Goal: Task Accomplishment & Management: Complete application form

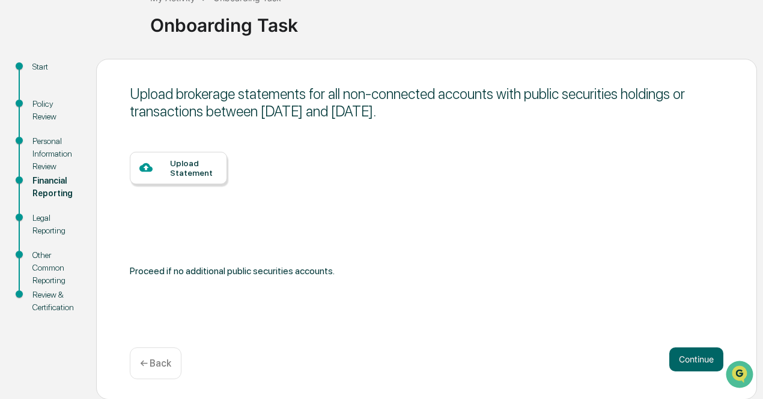
click at [191, 175] on div "Upload Statement" at bounding box center [193, 168] width 47 height 19
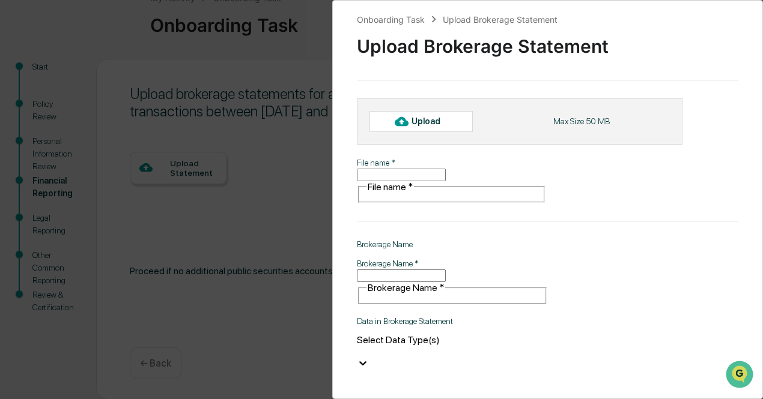
click at [413, 169] on input "File name   *" at bounding box center [401, 175] width 89 height 13
click at [417, 120] on div "Upload" at bounding box center [430, 122] width 39 height 10
type input "**********"
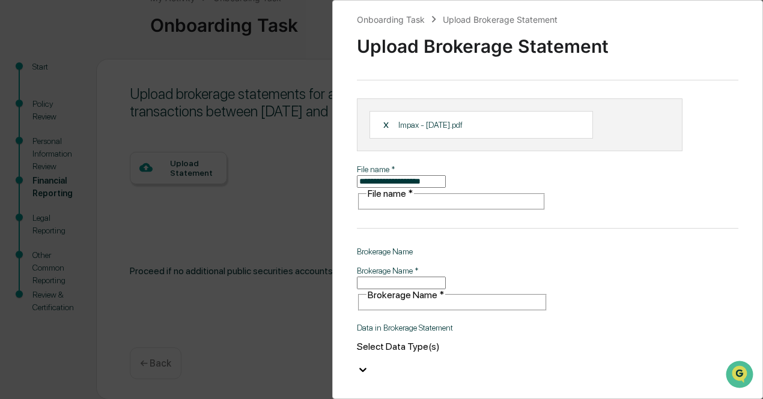
click at [446, 279] on input "Brokerage Name   *" at bounding box center [401, 283] width 89 height 13
type input "*****"
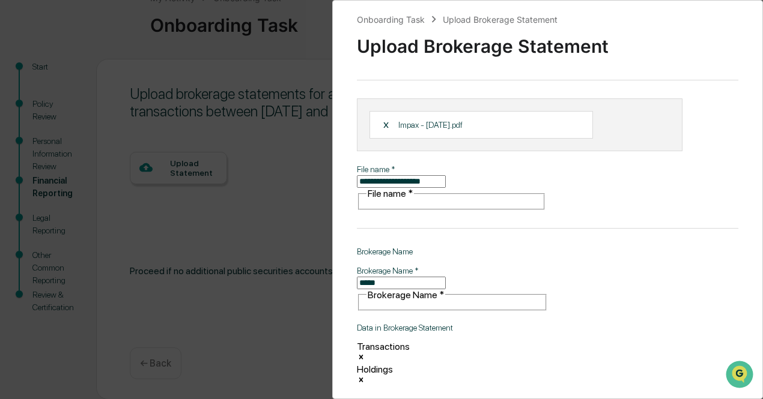
drag, startPoint x: 758, startPoint y: 228, endPoint x: 746, endPoint y: 302, distance: 74.8
click at [746, 302] on div "**********" at bounding box center [547, 199] width 431 height 399
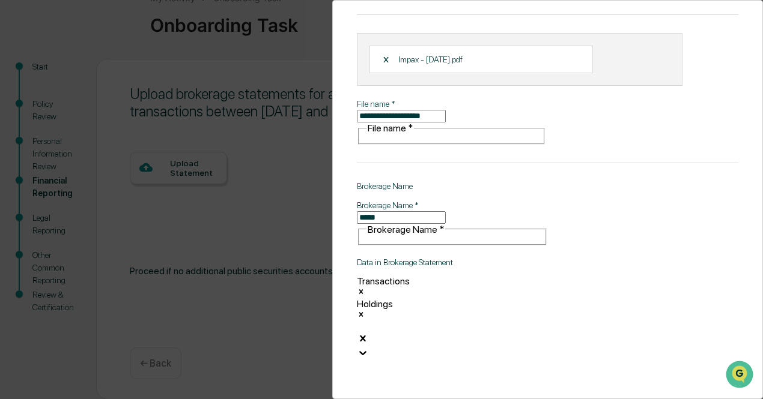
scroll to position [86, 0]
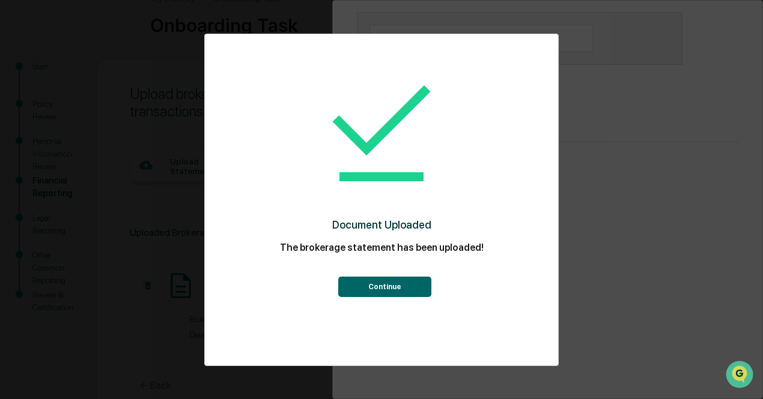
click at [364, 279] on button "Continue" at bounding box center [384, 287] width 93 height 20
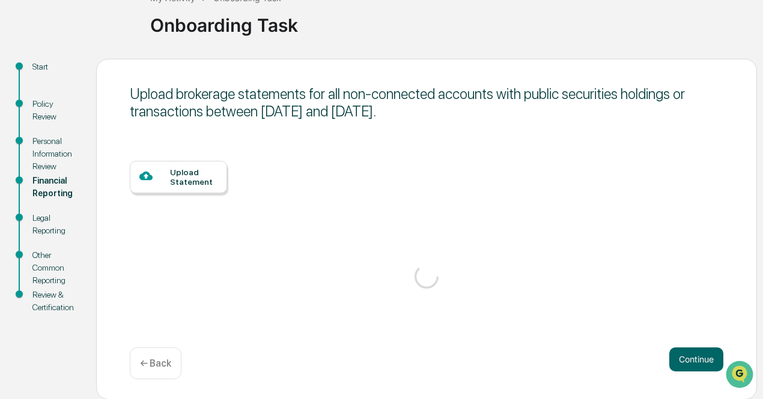
scroll to position [79, 0]
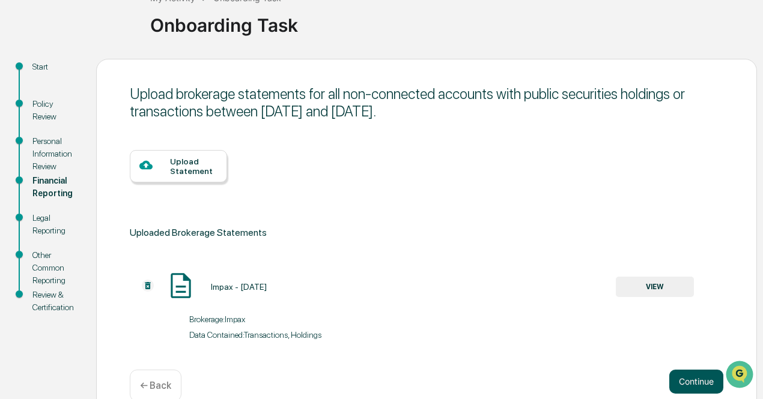
click at [694, 386] on button "Continue" at bounding box center [696, 382] width 54 height 24
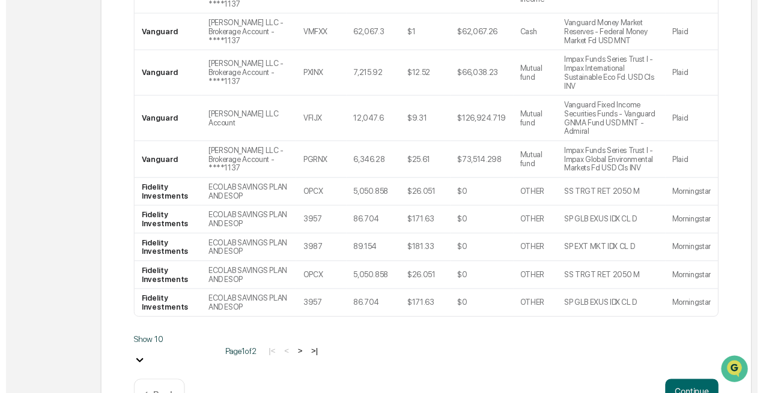
scroll to position [431, 0]
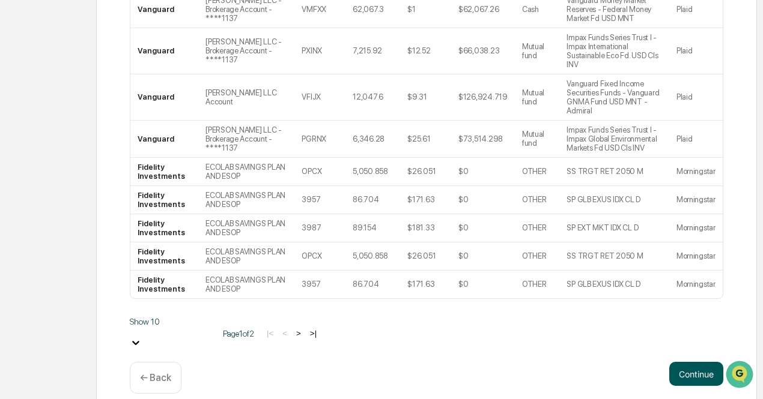
click at [687, 363] on button "Continue" at bounding box center [696, 374] width 54 height 24
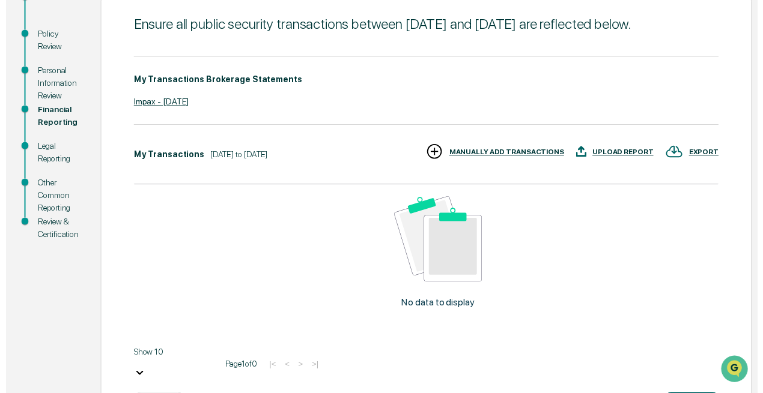
scroll to position [195, 0]
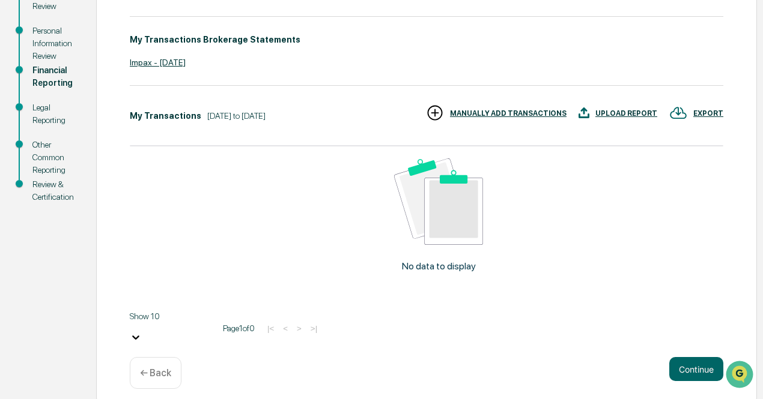
click at [687, 363] on button "Continue" at bounding box center [696, 369] width 54 height 24
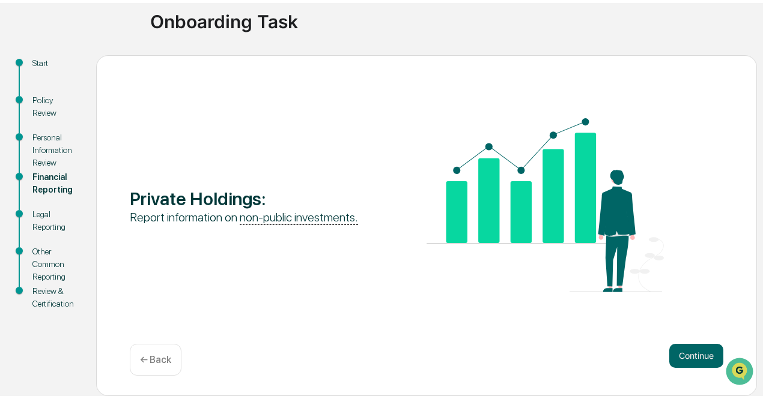
scroll to position [84, 0]
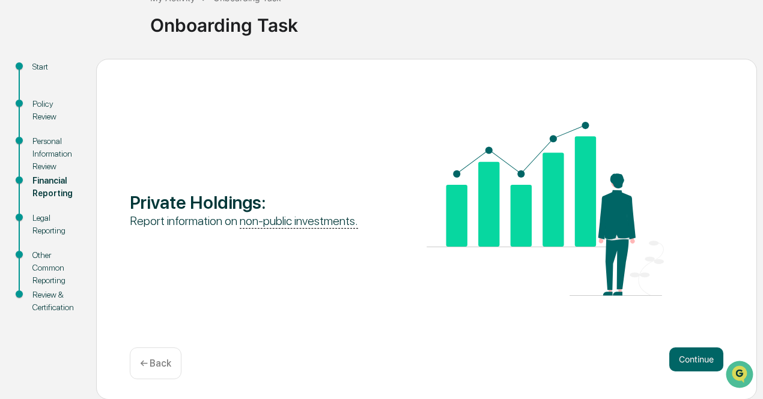
click at [687, 363] on button "Continue" at bounding box center [696, 360] width 54 height 24
